Goal: Find specific page/section: Find specific page/section

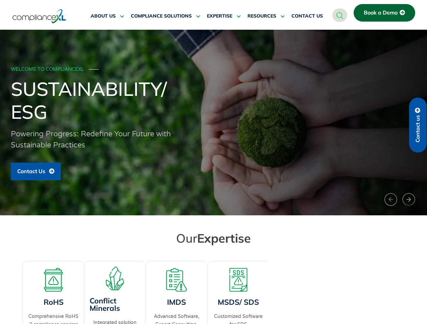
click at [266, 16] on span "RESOURCES" at bounding box center [261, 16] width 29 height 6
click at [213, 123] on h1 "Sustainability/ ESG" at bounding box center [213, 100] width 405 height 46
